Goal: Task Accomplishment & Management: Use online tool/utility

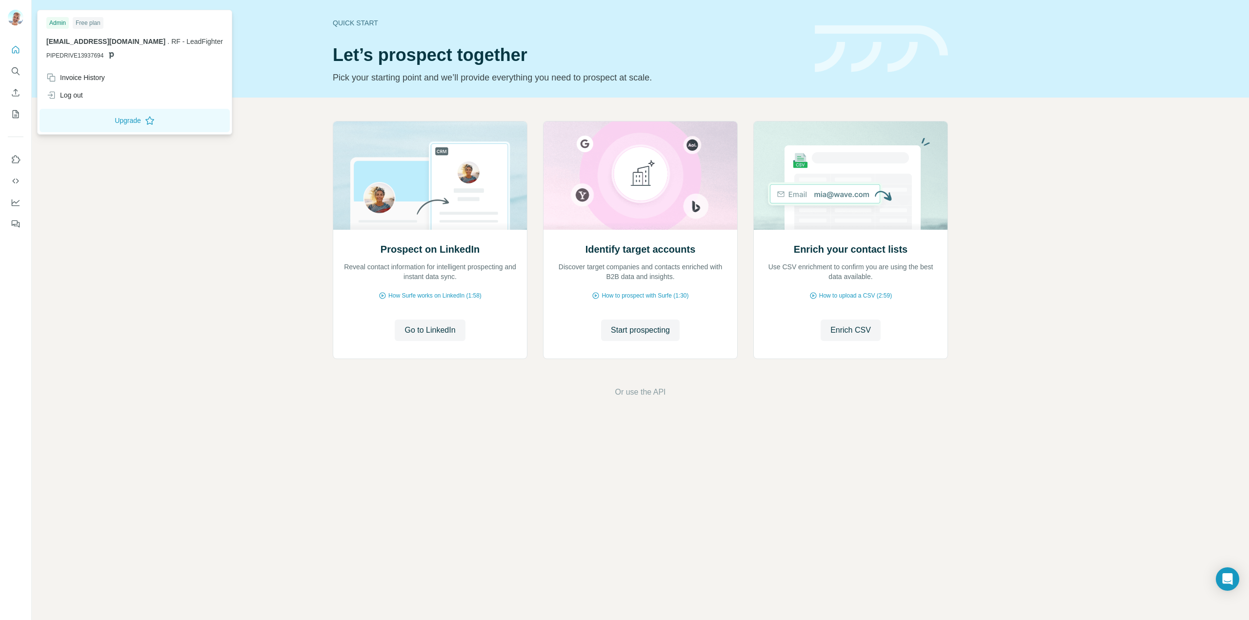
click at [16, 18] on img at bounding box center [16, 18] width 16 height 16
drag, startPoint x: 104, startPoint y: 55, endPoint x: 39, endPoint y: 55, distance: 65.4
click at [39, 55] on div "Admin Free plan [EMAIL_ADDRESS][DOMAIN_NAME] . RF - LeadFighter PIPEDRIVE139376…" at bounding box center [134, 72] width 195 height 125
copy span "PIPEDRIVE13937694"
